Goal: Task Accomplishment & Management: Manage account settings

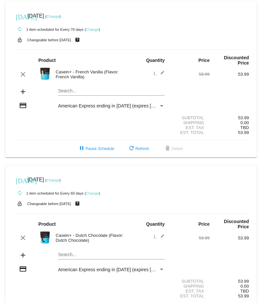
click at [59, 16] on link "Change" at bounding box center [53, 16] width 13 height 4
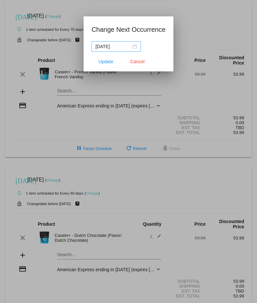
click at [132, 45] on div "[DATE]" at bounding box center [116, 46] width 42 height 7
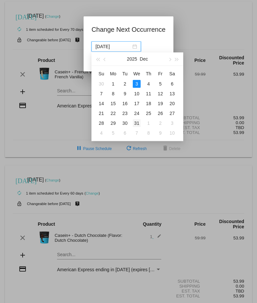
click at [138, 124] on div "31" at bounding box center [137, 123] width 8 height 8
type input "[DATE]"
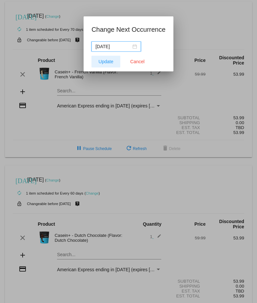
click at [105, 63] on span "Update" at bounding box center [106, 61] width 15 height 5
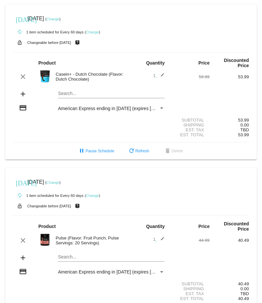
scroll to position [164, 0]
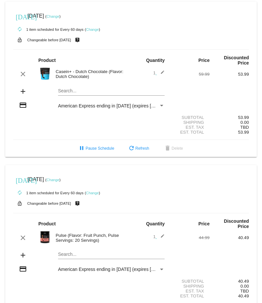
click at [59, 18] on link "Change" at bounding box center [53, 16] width 13 height 4
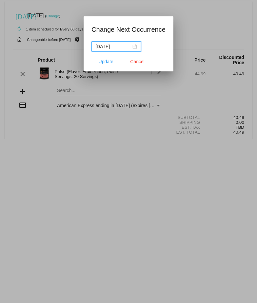
click at [132, 45] on div "[DATE]" at bounding box center [116, 46] width 42 height 7
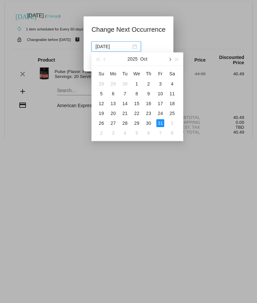
click at [168, 58] on button "button" at bounding box center [169, 58] width 7 height 13
click at [102, 133] on div "30" at bounding box center [101, 133] width 8 height 8
type input "[DATE]"
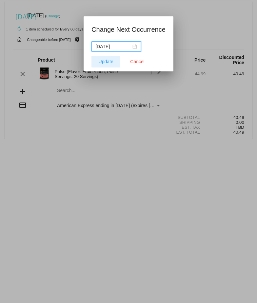
click at [112, 62] on span "Update" at bounding box center [106, 61] width 15 height 5
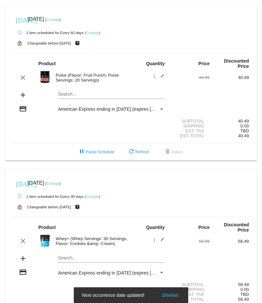
scroll to position [328, 0]
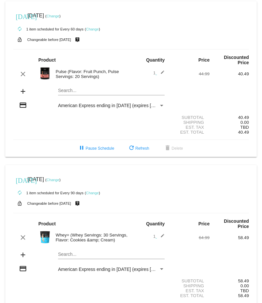
click at [59, 18] on link "Change" at bounding box center [53, 16] width 13 height 4
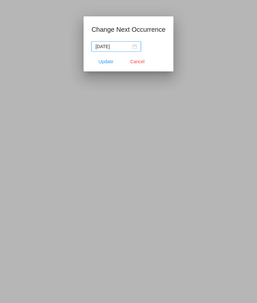
click at [134, 45] on div "[DATE]" at bounding box center [116, 46] width 42 height 7
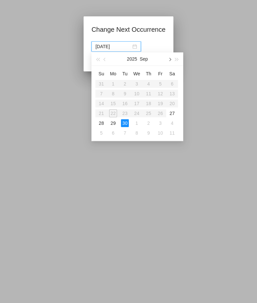
click at [170, 59] on span "button" at bounding box center [169, 59] width 3 height 3
click at [102, 134] on div "30" at bounding box center [101, 133] width 8 height 8
type input "[DATE]"
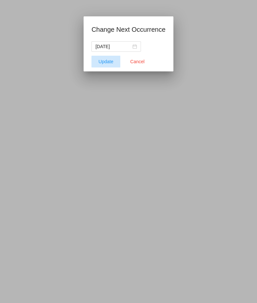
click at [108, 61] on span "Update" at bounding box center [106, 61] width 15 height 5
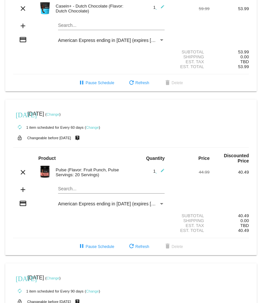
scroll to position [379, 0]
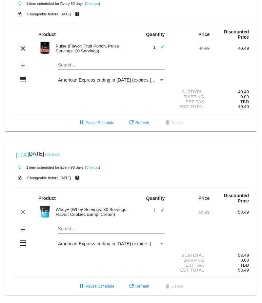
click at [59, 153] on link "Change" at bounding box center [53, 155] width 13 height 4
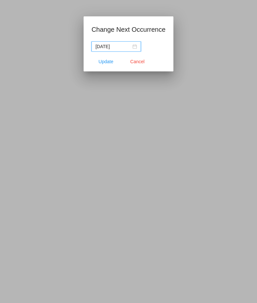
click at [135, 45] on div "[DATE]" at bounding box center [116, 46] width 42 height 7
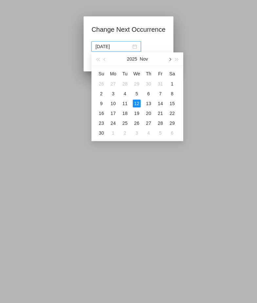
click at [171, 61] on button "button" at bounding box center [169, 58] width 7 height 13
click at [134, 124] on div "31" at bounding box center [137, 123] width 8 height 8
type input "[DATE]"
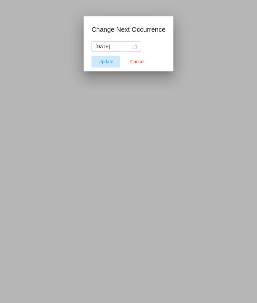
click at [107, 60] on span "Update" at bounding box center [106, 61] width 15 height 5
